Goal: Information Seeking & Learning: Learn about a topic

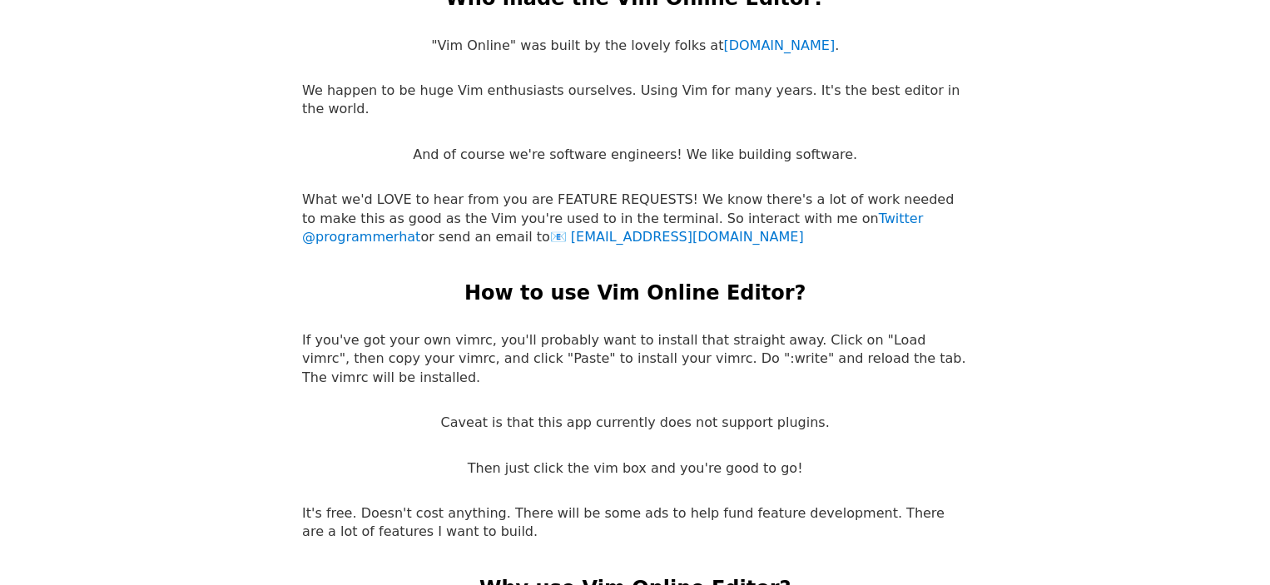
scroll to position [3165, 0]
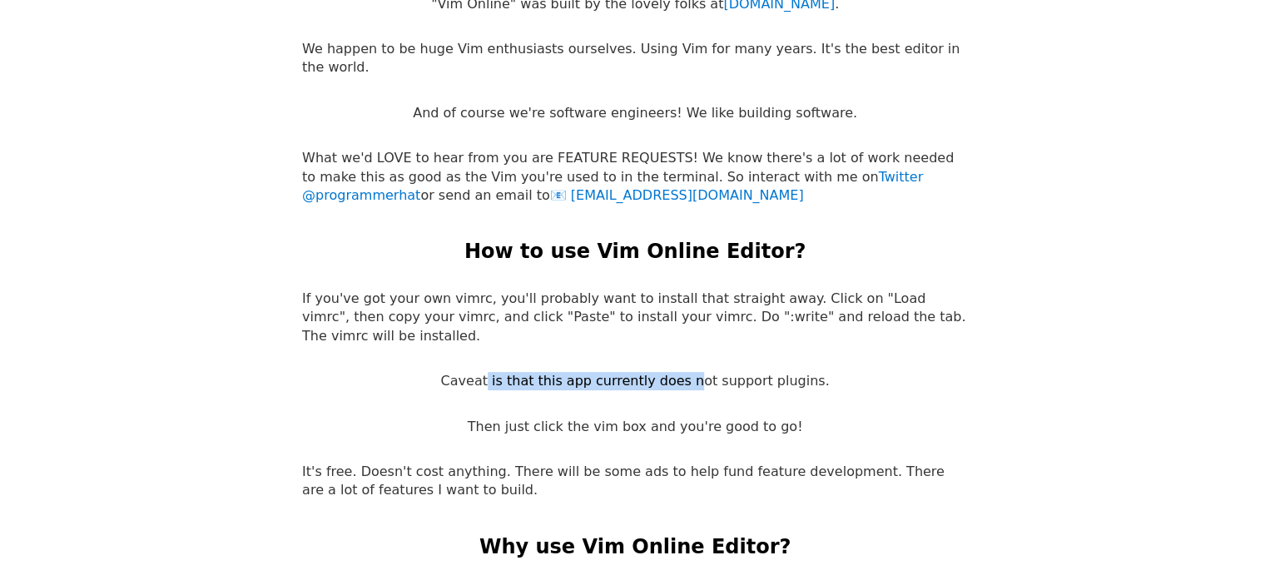
drag, startPoint x: 489, startPoint y: 236, endPoint x: 681, endPoint y: 241, distance: 191.5
click at [680, 372] on p "Caveat is that this app currently does not support plugins." at bounding box center [634, 381] width 389 height 18
click at [681, 372] on p "Caveat is that this app currently does not support plugins." at bounding box center [634, 381] width 389 height 18
click at [483, 372] on p "Caveat is that this app currently does not support plugins." at bounding box center [634, 381] width 389 height 18
drag, startPoint x: 483, startPoint y: 236, endPoint x: 786, endPoint y: 231, distance: 303.0
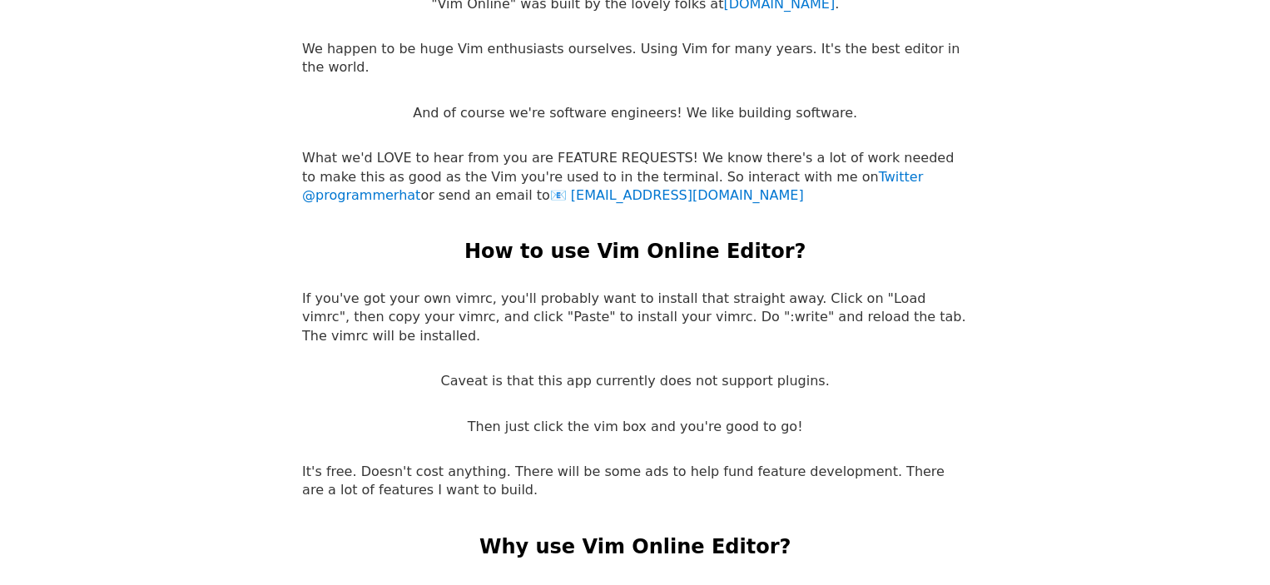
click at [786, 372] on p "Caveat is that this app currently does not support plugins." at bounding box center [634, 381] width 389 height 18
drag, startPoint x: 493, startPoint y: 275, endPoint x: 741, endPoint y: 283, distance: 248.2
click at [738, 418] on p "Then just click the vim box and you're good to go!" at bounding box center [635, 427] width 335 height 18
click at [741, 418] on p "Then just click the vim box and you're good to go!" at bounding box center [635, 427] width 335 height 18
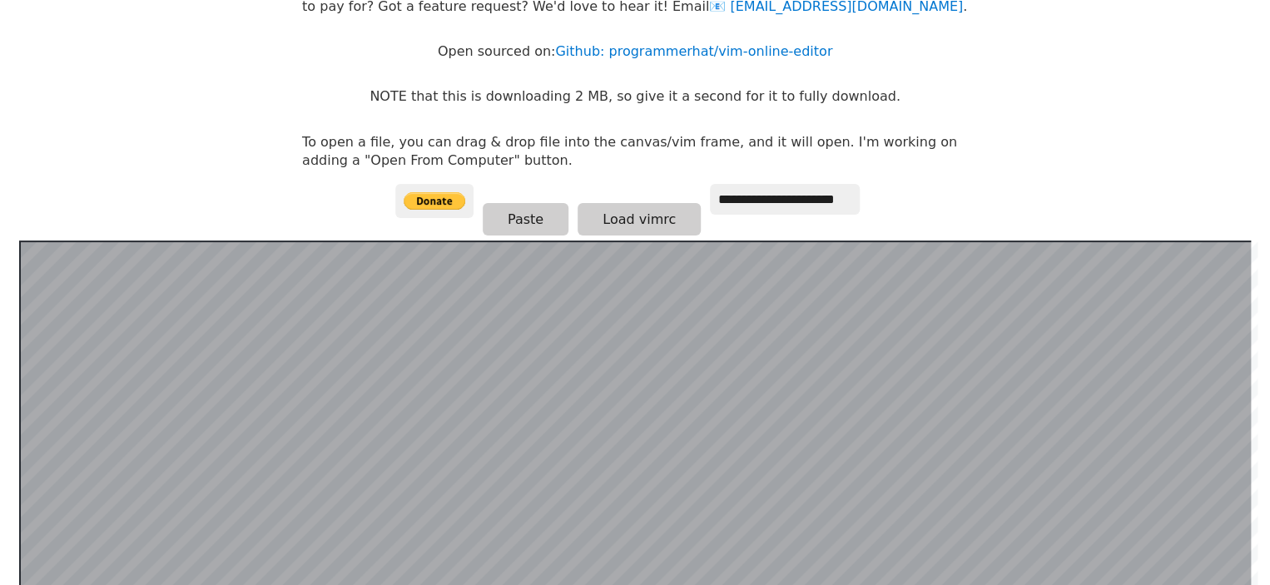
scroll to position [0, 0]
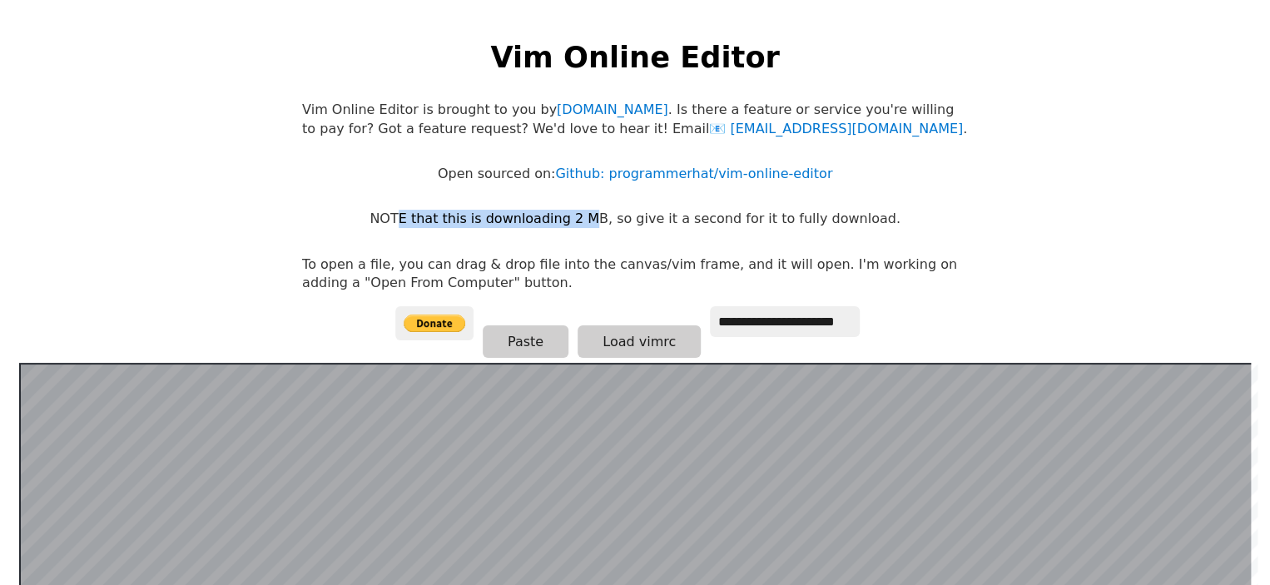
drag, startPoint x: 424, startPoint y: 216, endPoint x: 602, endPoint y: 214, distance: 178.1
click at [602, 214] on p "NOTE that this is downloading 2 MB, so give it a second for it to fully downloa…" at bounding box center [635, 219] width 530 height 18
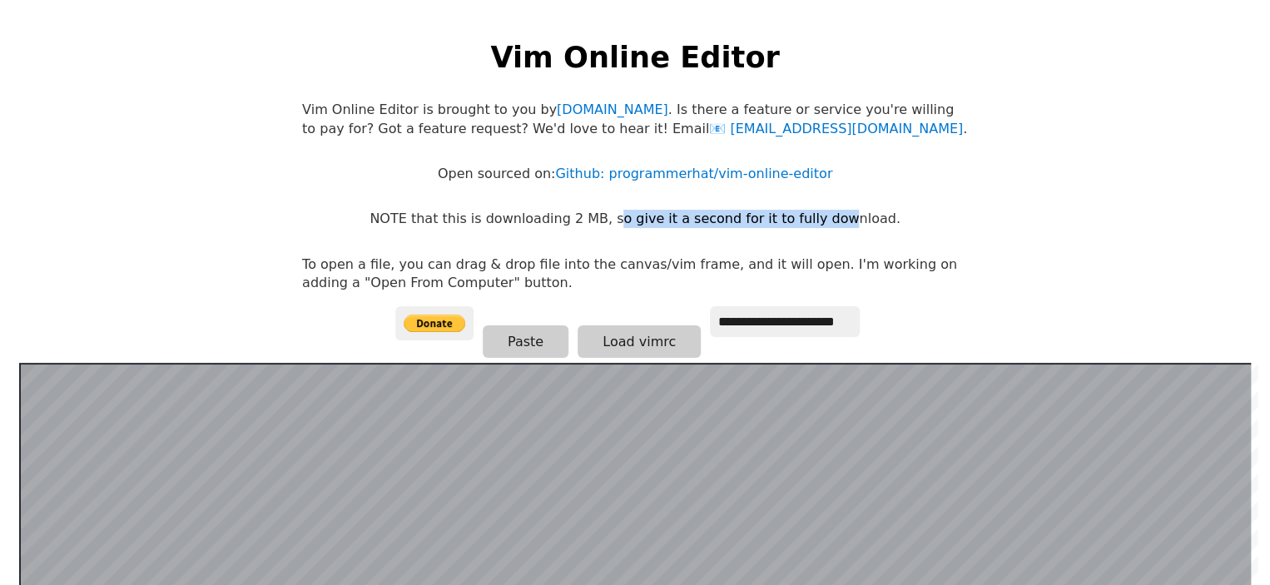
drag, startPoint x: 624, startPoint y: 216, endPoint x: 831, endPoint y: 221, distance: 206.5
click at [831, 221] on p "NOTE that this is downloading 2 MB, so give it a second for it to fully downloa…" at bounding box center [635, 219] width 530 height 18
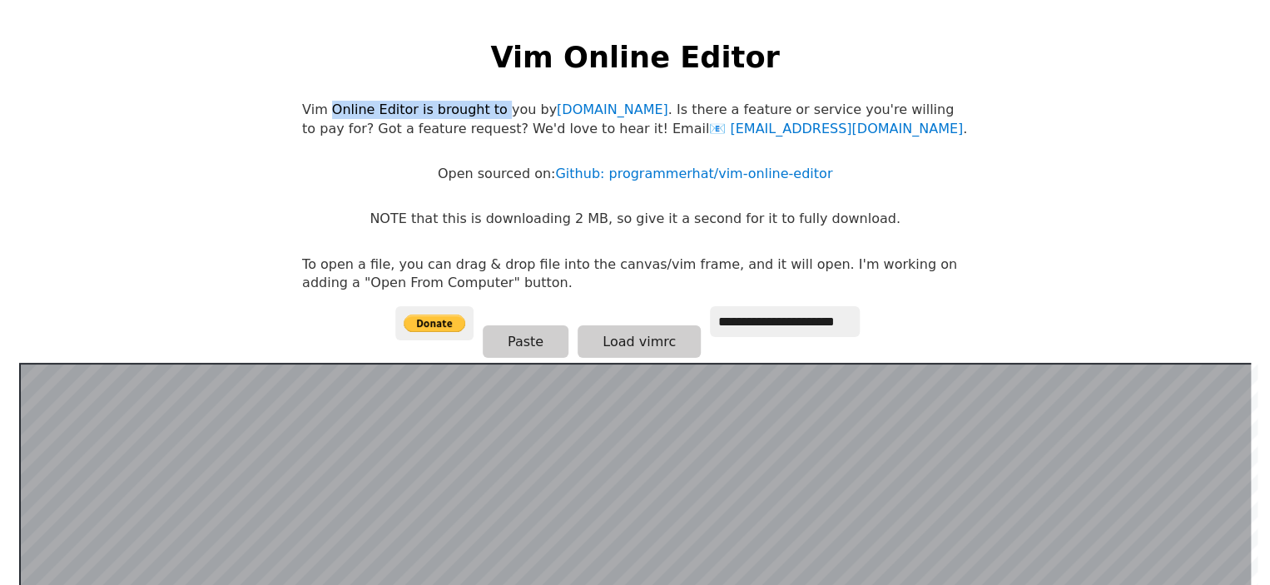
drag, startPoint x: 354, startPoint y: 106, endPoint x: 483, endPoint y: 108, distance: 129.0
click at [483, 108] on p "Vim Online Editor is brought to you by [DOMAIN_NAME] . Is there a feature or se…" at bounding box center [635, 119] width 666 height 37
click at [666, 108] on p "Vim Online Editor is brought to you by [DOMAIN_NAME] . Is there a feature or se…" at bounding box center [635, 119] width 666 height 37
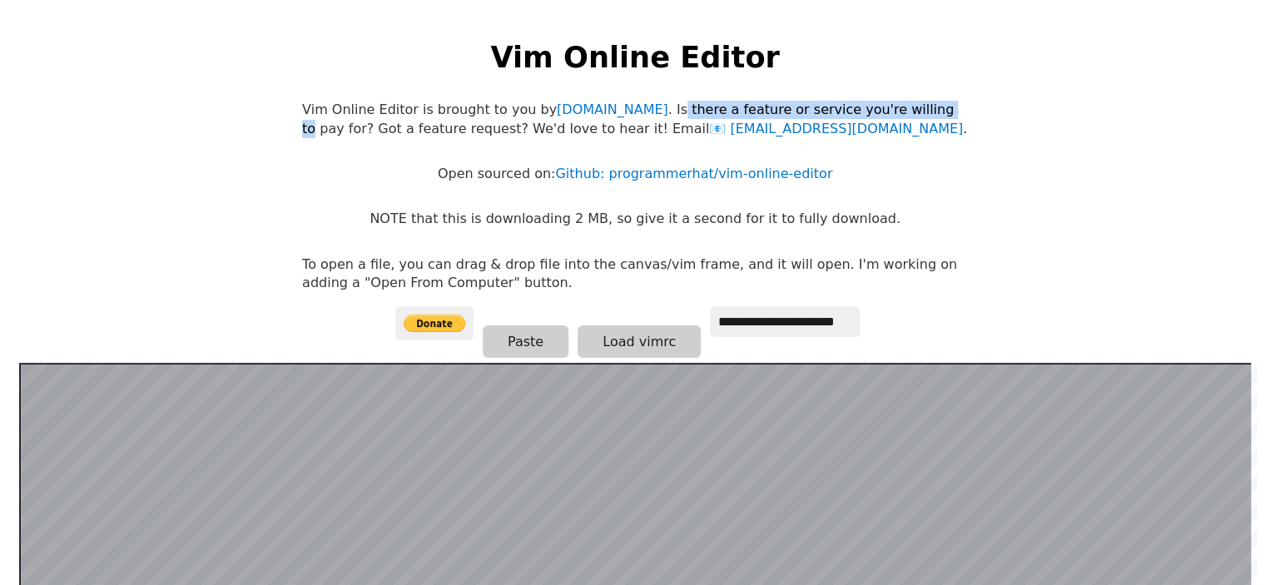
drag, startPoint x: 666, startPoint y: 108, endPoint x: 906, endPoint y: 112, distance: 239.7
click at [906, 112] on p "Vim Online Editor is brought to you by [DOMAIN_NAME] . Is there a feature or se…" at bounding box center [635, 119] width 666 height 37
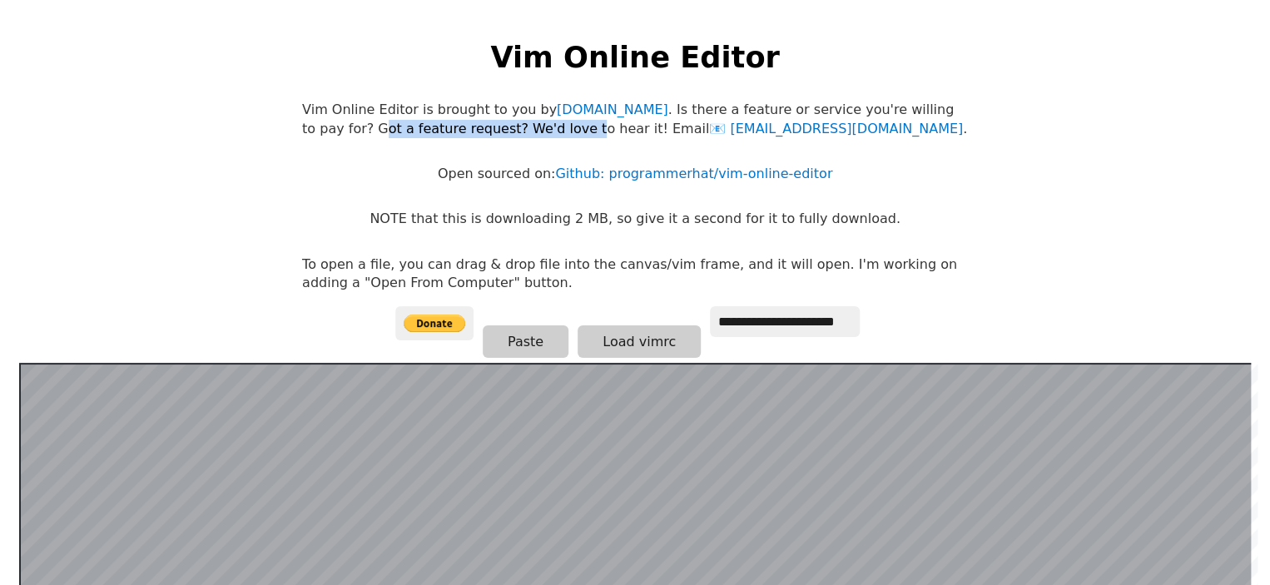
drag, startPoint x: 309, startPoint y: 127, endPoint x: 508, endPoint y: 137, distance: 199.2
click at [508, 137] on p "Vim Online Editor is brought to you by [DOMAIN_NAME] . Is there a feature or se…" at bounding box center [635, 119] width 666 height 37
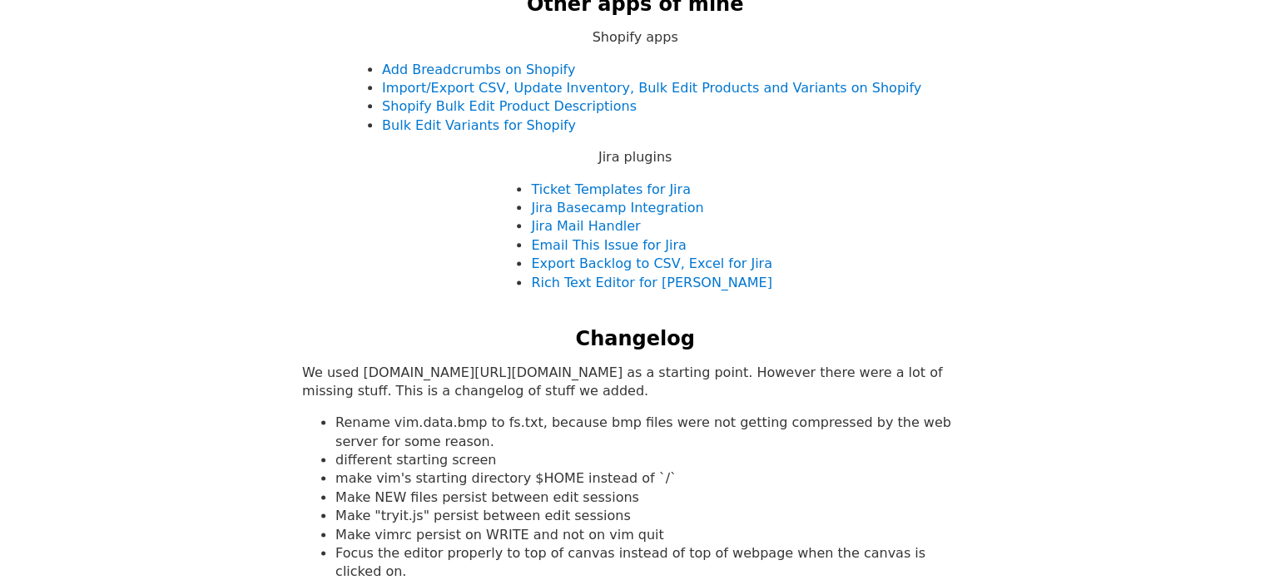
scroll to position [1165, 0]
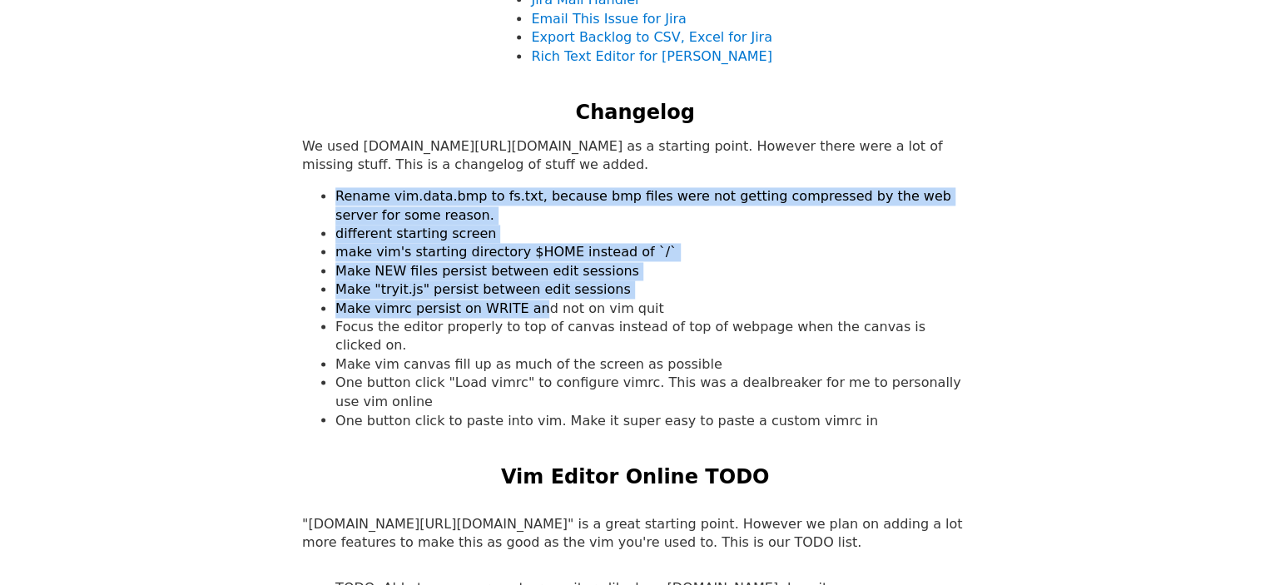
drag, startPoint x: 336, startPoint y: 195, endPoint x: 522, endPoint y: 312, distance: 219.6
click at [522, 312] on ul "Rename vim.data.bmp to fs.txt, because bmp files were not getting compressed by…" at bounding box center [635, 308] width 666 height 242
click at [523, 313] on li "Make vimrc persist on WRITE and not on vim quit" at bounding box center [651, 309] width 633 height 18
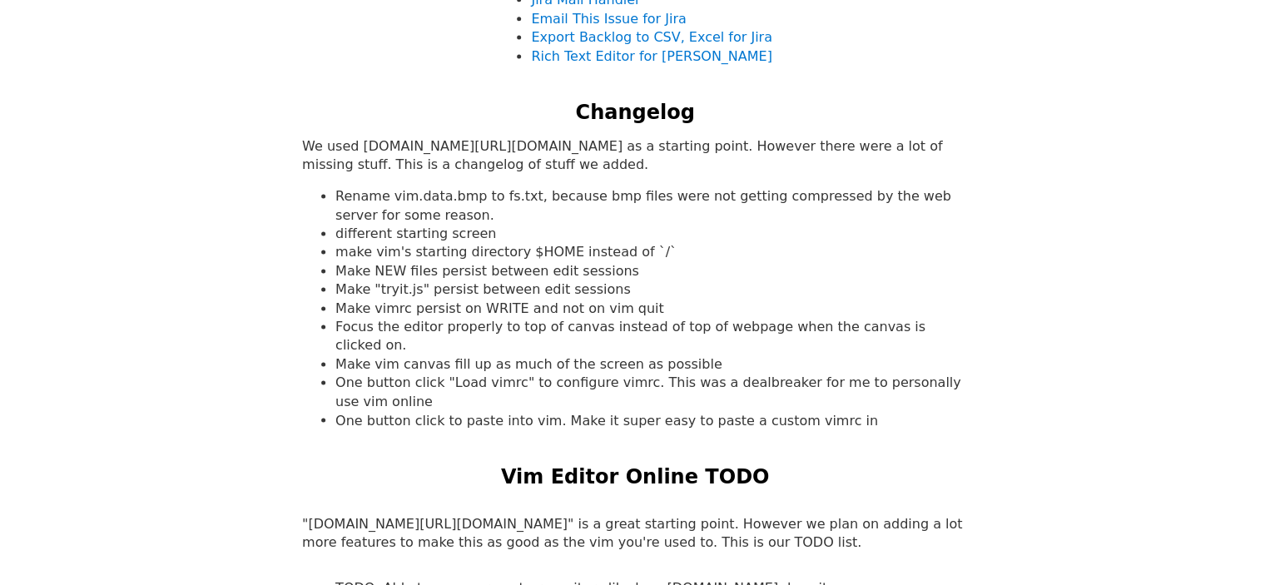
click at [394, 199] on li "Rename vim.data.bmp to fs.txt, because bmp files were not getting compressed by…" at bounding box center [651, 205] width 633 height 37
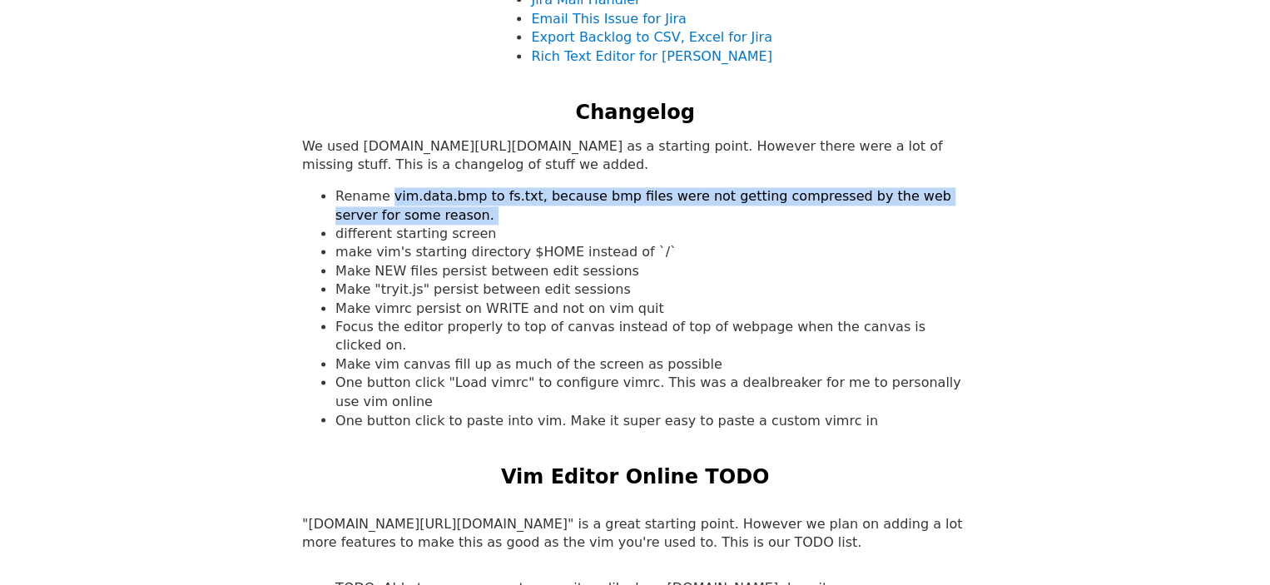
drag, startPoint x: 394, startPoint y: 199, endPoint x: 514, endPoint y: 204, distance: 120.8
click at [491, 210] on li "Rename vim.data.bmp to fs.txt, because bmp files were not getting compressed by…" at bounding box center [651, 205] width 633 height 37
click at [515, 204] on li "Rename vim.data.bmp to fs.txt, because bmp files were not getting compressed by…" at bounding box center [651, 205] width 633 height 37
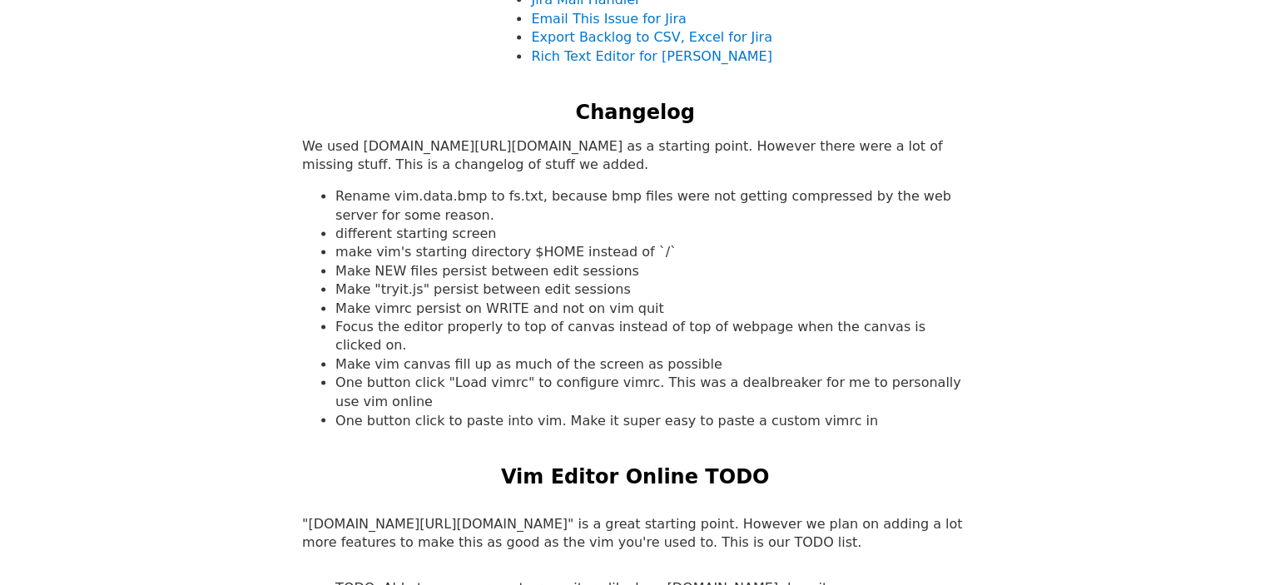
click at [540, 199] on li "Rename vim.data.bmp to fs.txt, because bmp files were not getting compressed by…" at bounding box center [651, 205] width 633 height 37
drag, startPoint x: 540, startPoint y: 199, endPoint x: 715, endPoint y: 206, distance: 174.9
click at [713, 206] on li "Rename vim.data.bmp to fs.txt, because bmp files were not getting compressed by…" at bounding box center [651, 205] width 633 height 37
click at [715, 206] on li "Rename vim.data.bmp to fs.txt, because bmp files were not getting compressed by…" at bounding box center [651, 205] width 633 height 37
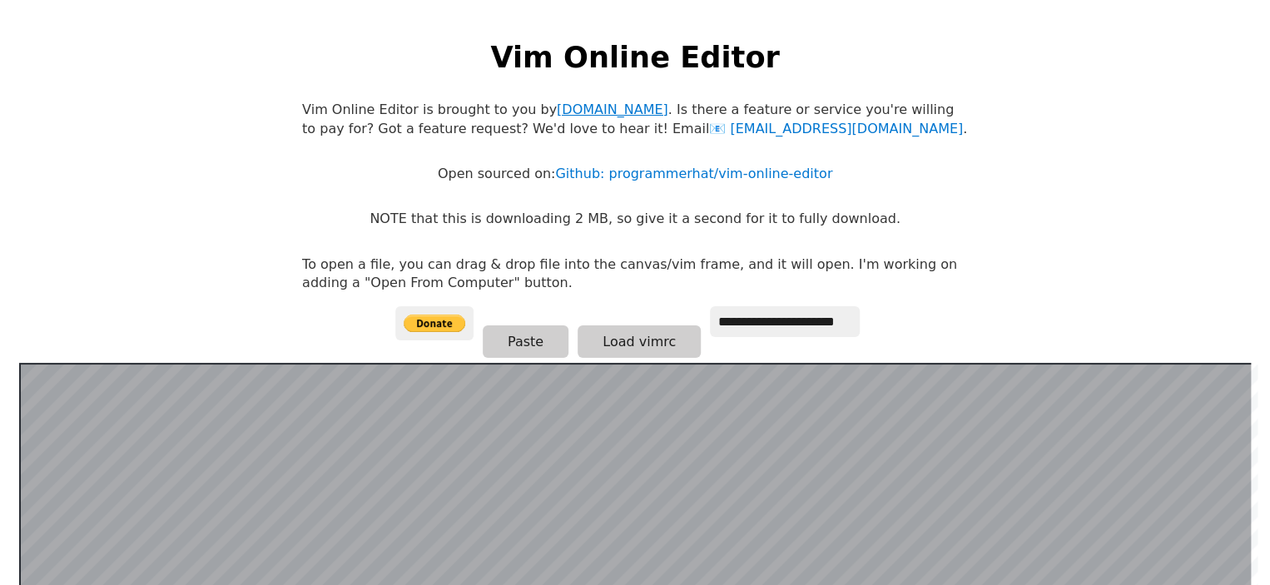
click at [598, 110] on link "[DOMAIN_NAME]" at bounding box center [613, 110] width 112 height 16
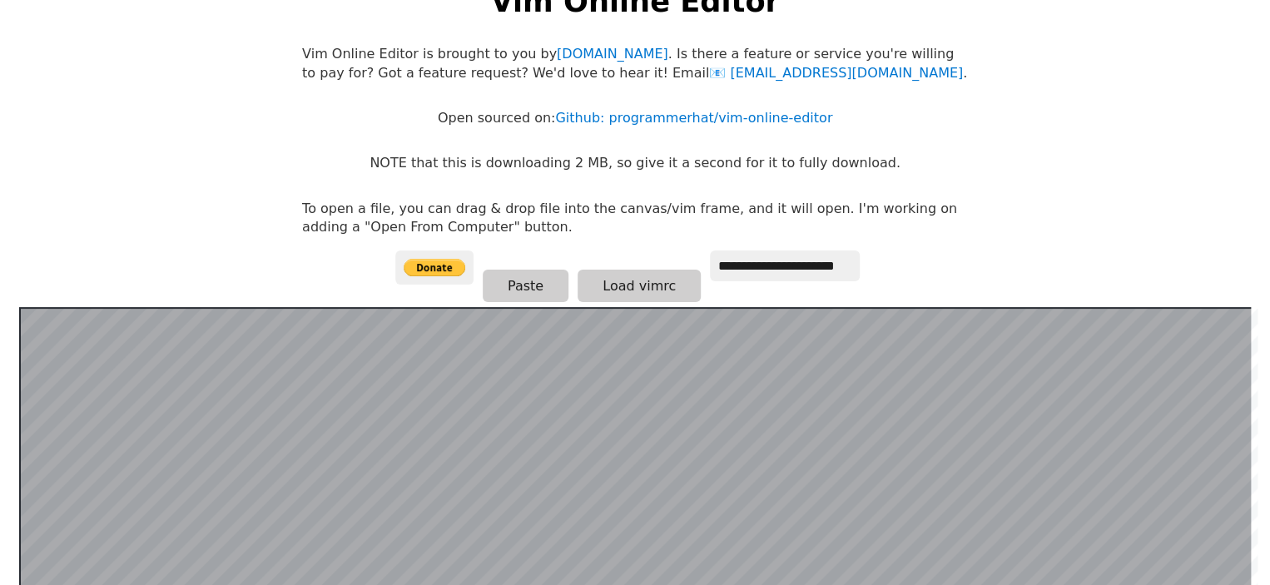
scroll to position [166, 0]
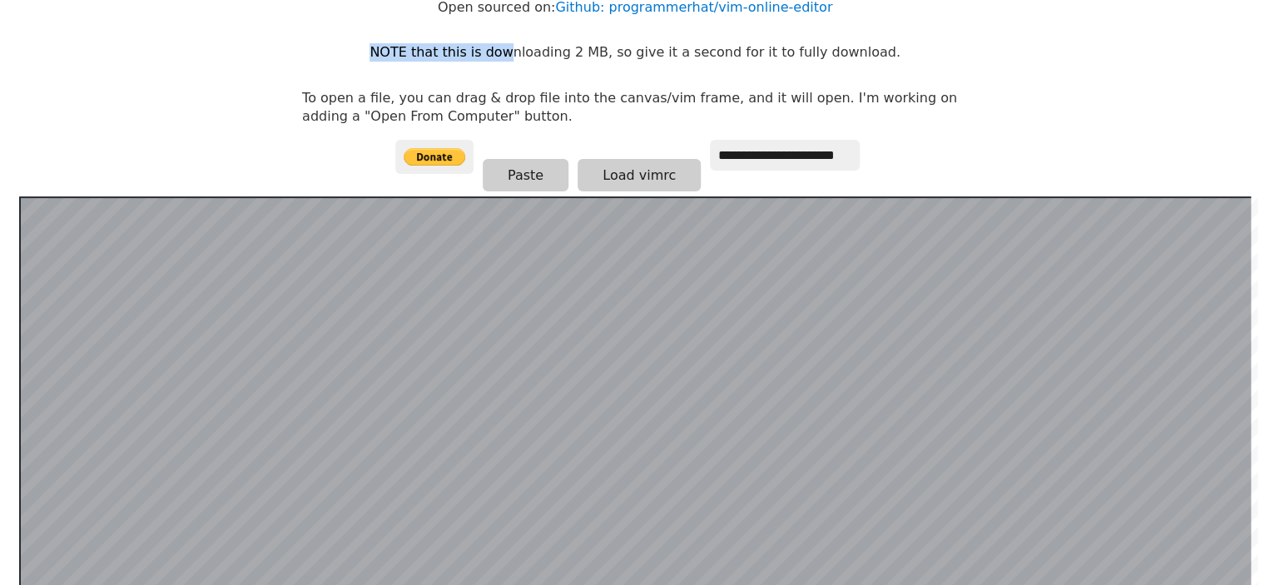
drag, startPoint x: 403, startPoint y: 51, endPoint x: 528, endPoint y: 62, distance: 125.3
click at [528, 62] on p "NOTE that this is downloading 2 MB, so give it a second for it to fully downloa…" at bounding box center [635, 52] width 530 height 18
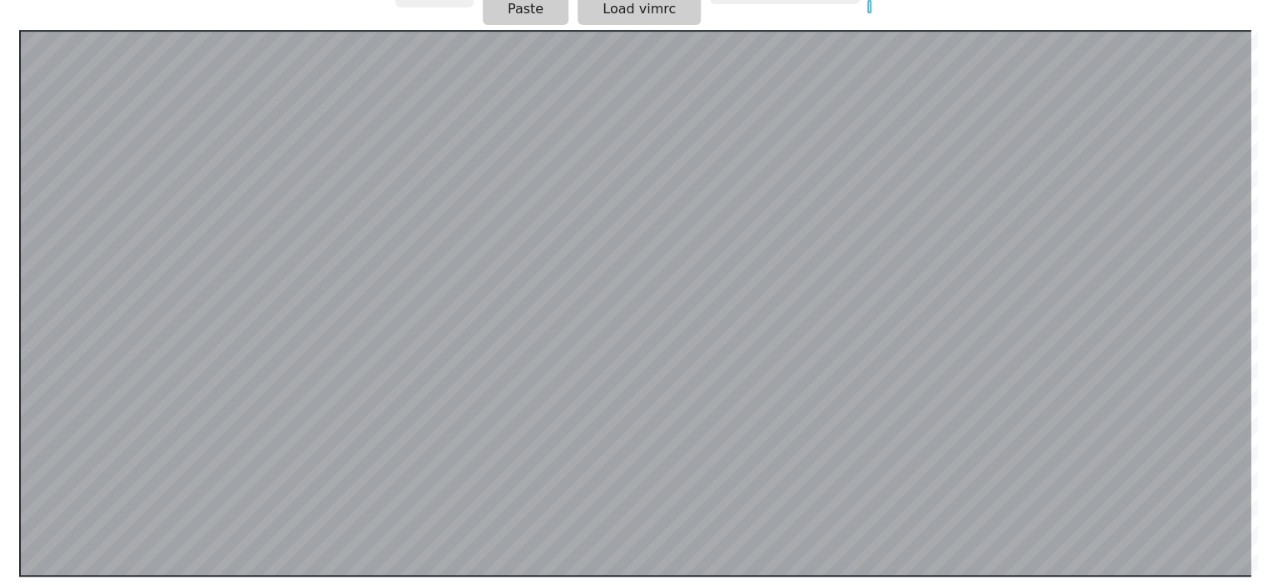
scroll to position [323, 0]
